Goal: Check status

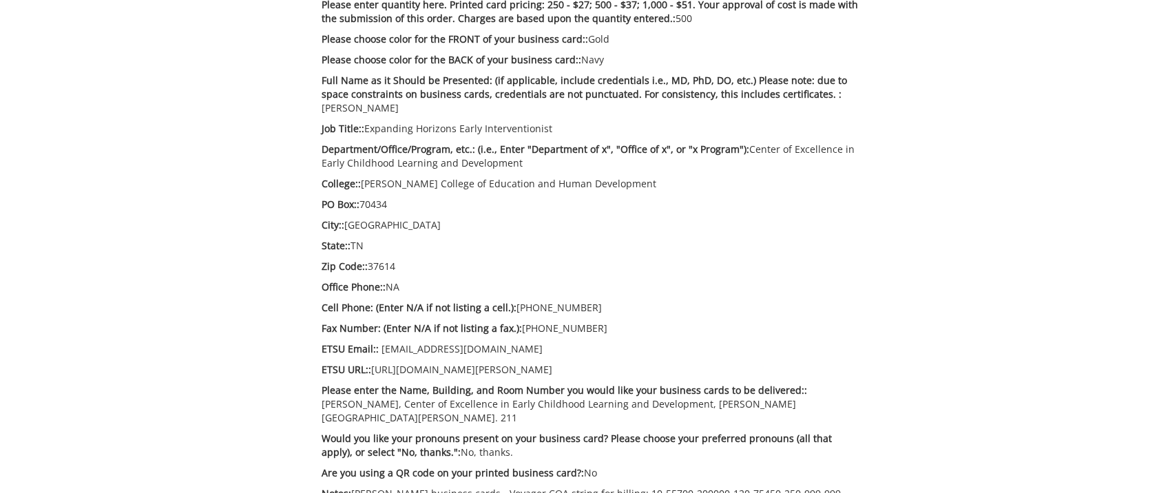
scroll to position [758, 0]
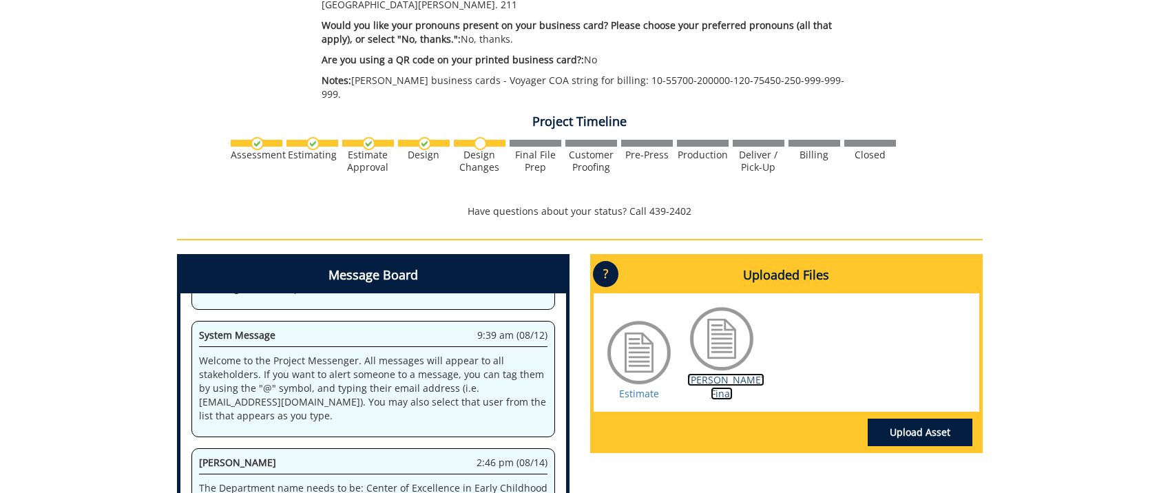
click at [713, 373] on link "[PERSON_NAME] Final" at bounding box center [726, 386] width 77 height 27
click at [725, 373] on link "[PERSON_NAME] Final" at bounding box center [726, 386] width 77 height 27
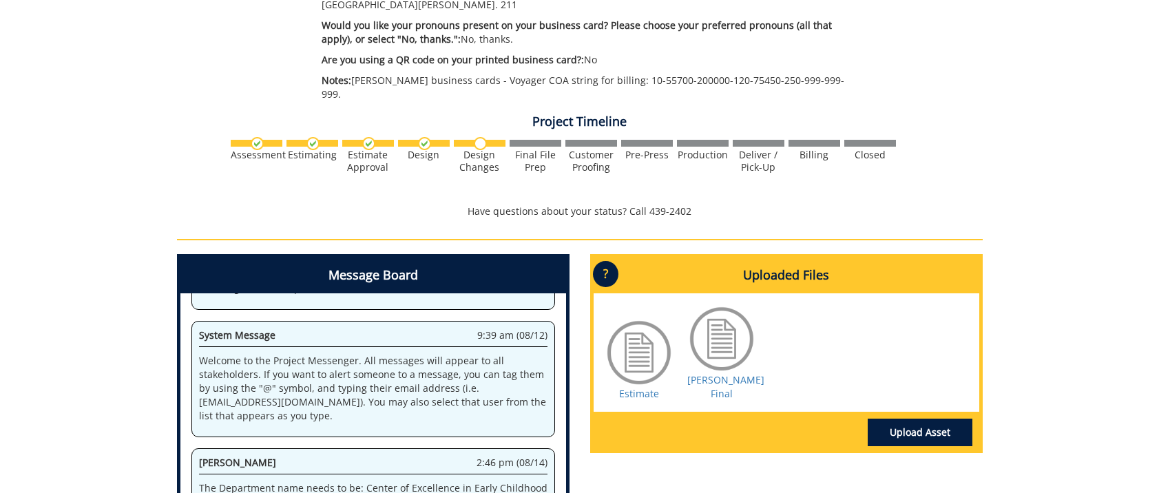
scroll to position [23902, 0]
click at [716, 373] on link "[PERSON_NAME] Final" at bounding box center [726, 386] width 77 height 27
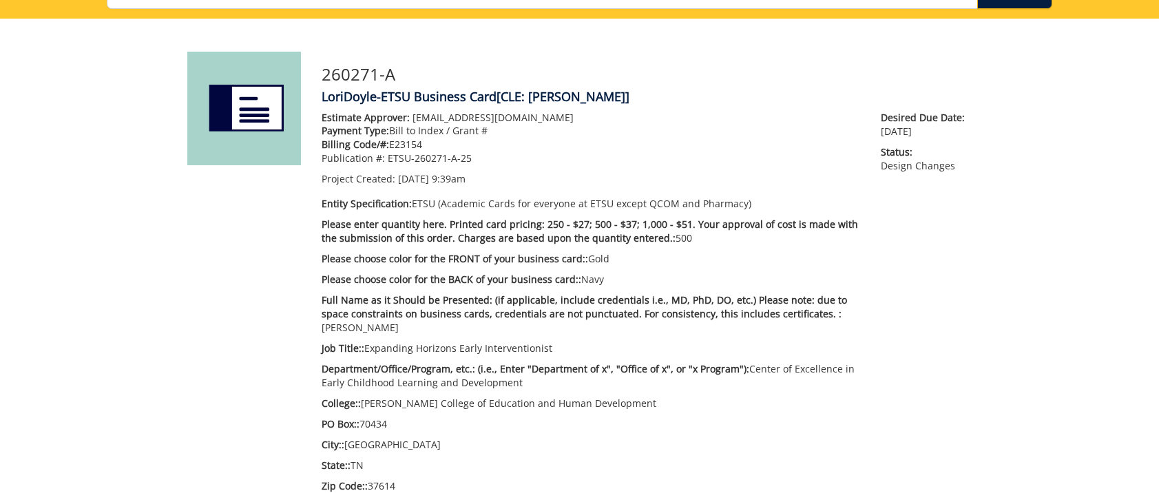
scroll to position [0, 0]
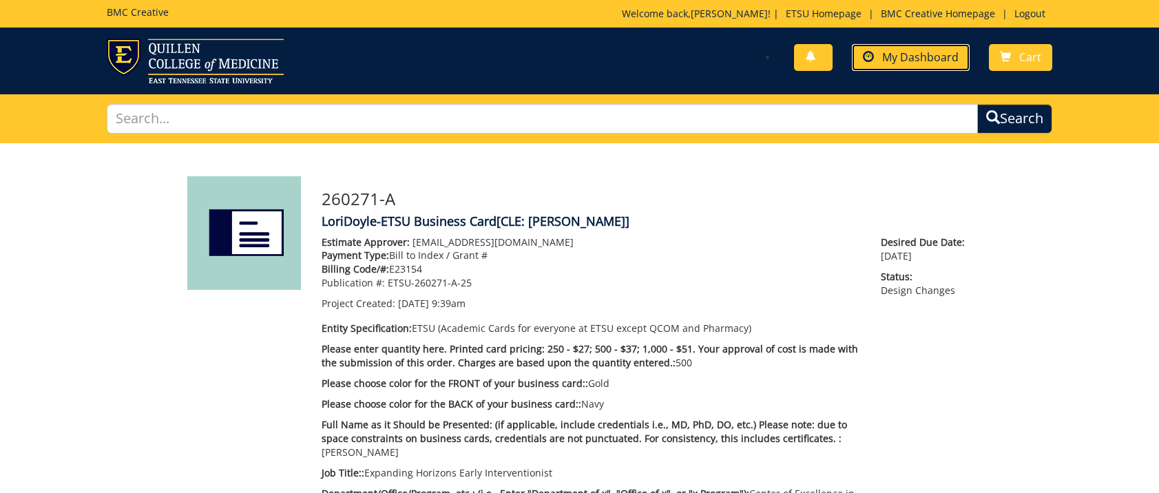
click at [930, 49] on link "My Dashboard" at bounding box center [911, 57] width 118 height 27
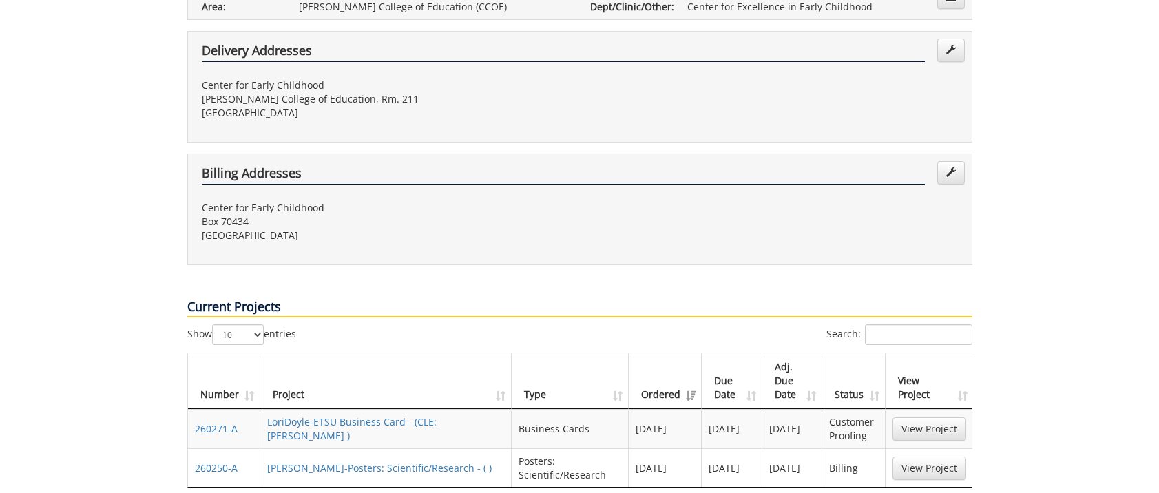
scroll to position [482, 0]
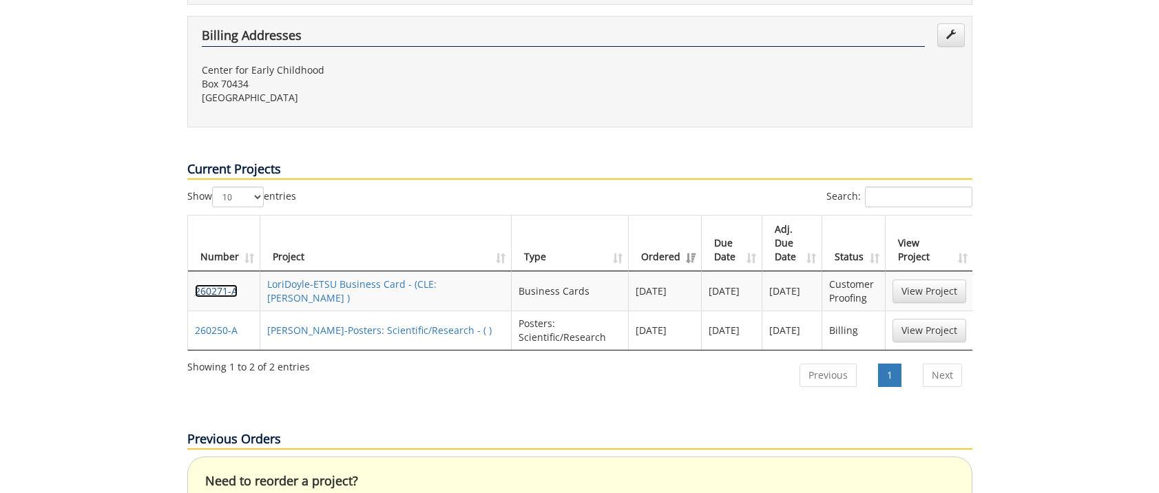
click at [216, 285] on link "260271-A" at bounding box center [216, 291] width 43 height 13
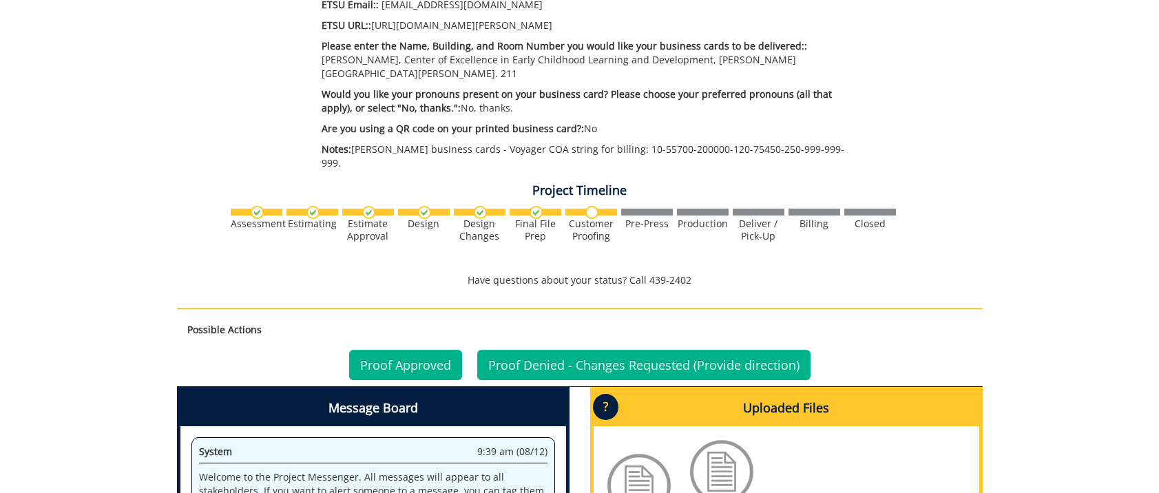
scroll to position [758, 0]
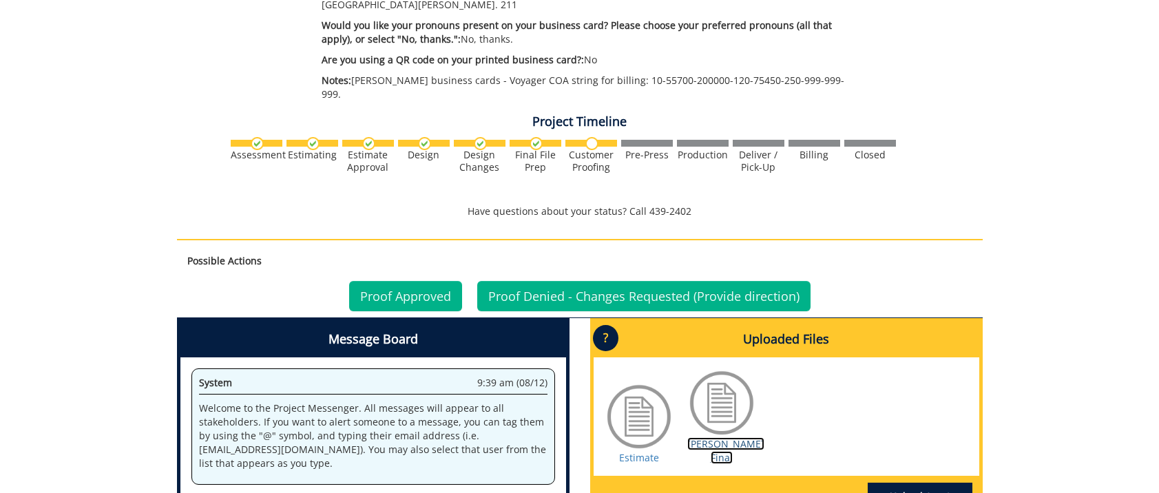
click at [723, 437] on link "[PERSON_NAME] Final" at bounding box center [726, 450] width 77 height 27
click at [424, 281] on link "Proof Approved" at bounding box center [405, 296] width 113 height 30
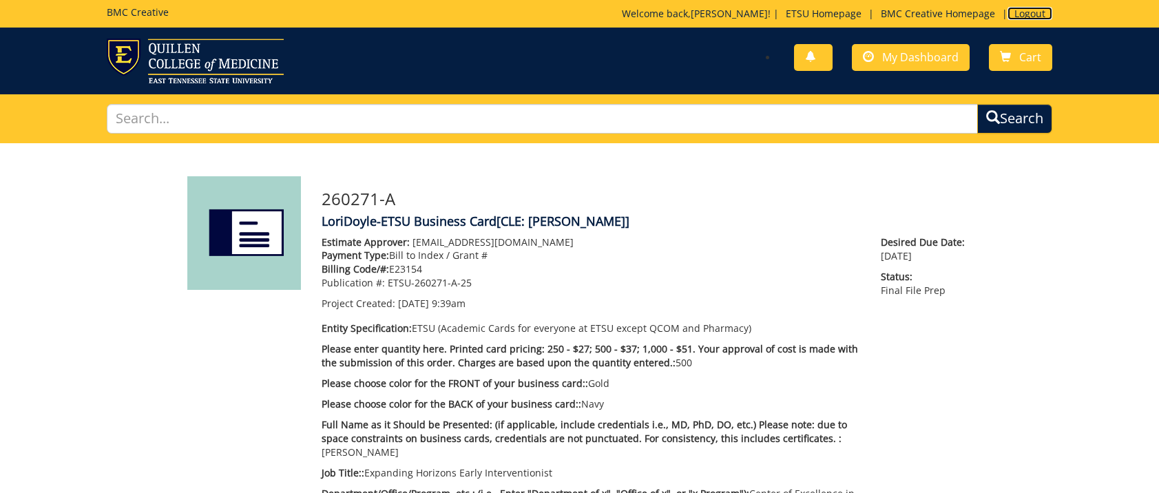
click at [1048, 12] on link "Logout" at bounding box center [1030, 13] width 45 height 13
